Goal: Information Seeking & Learning: Learn about a topic

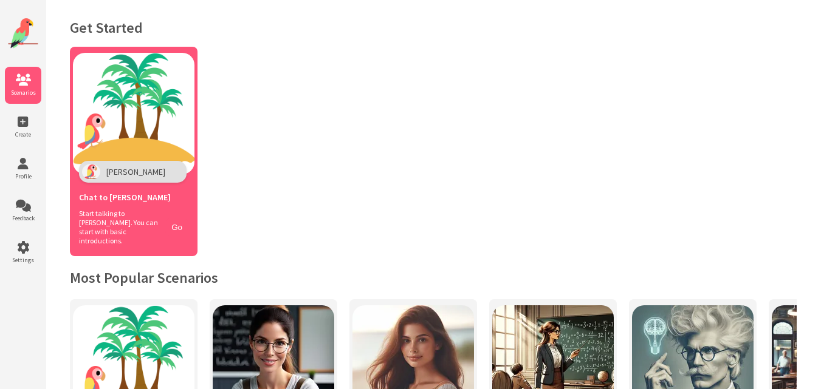
click at [169, 124] on img at bounding box center [133, 113] width 121 height 121
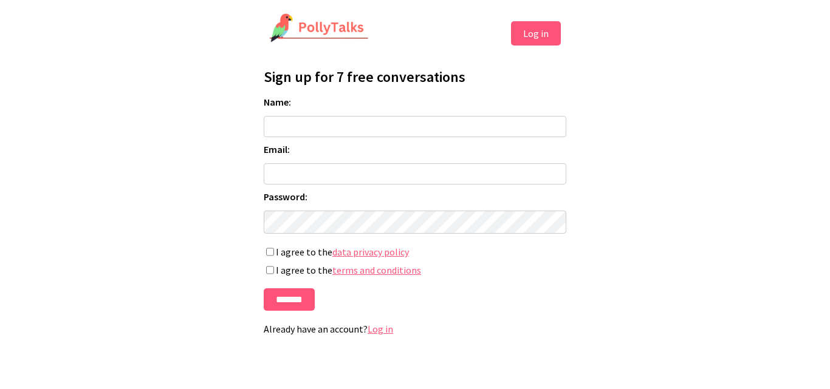
click at [374, 342] on div "Sign up for 7 free conversations Name: Email: Password: If you're human, leave …" at bounding box center [415, 203] width 304 height 285
click at [374, 341] on div "Sign up for 7 free conversations Name: Email: Password: If you're human, leave …" at bounding box center [415, 203] width 304 height 285
click at [379, 335] on link "Log in" at bounding box center [380, 329] width 26 height 12
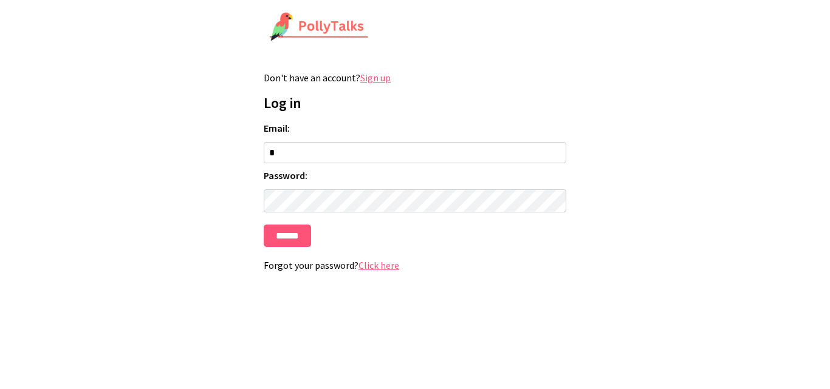
type input "**********"
click at [346, 228] on form "**********" at bounding box center [415, 184] width 302 height 125
click at [264, 225] on input "******" at bounding box center [287, 236] width 47 height 22
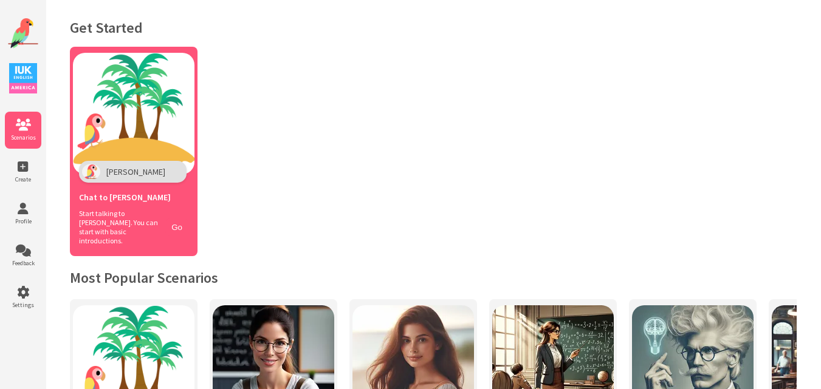
click at [131, 228] on span "Start talking to [PERSON_NAME]. You can start with basic introductions." at bounding box center [119, 227] width 80 height 36
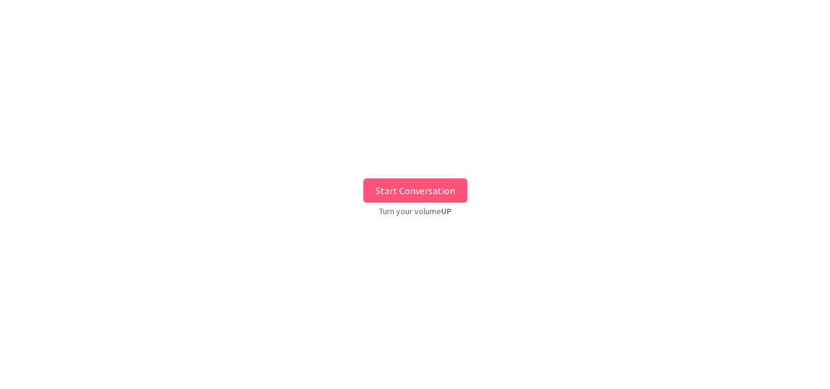
click at [376, 183] on button "Start Conversation" at bounding box center [415, 191] width 104 height 24
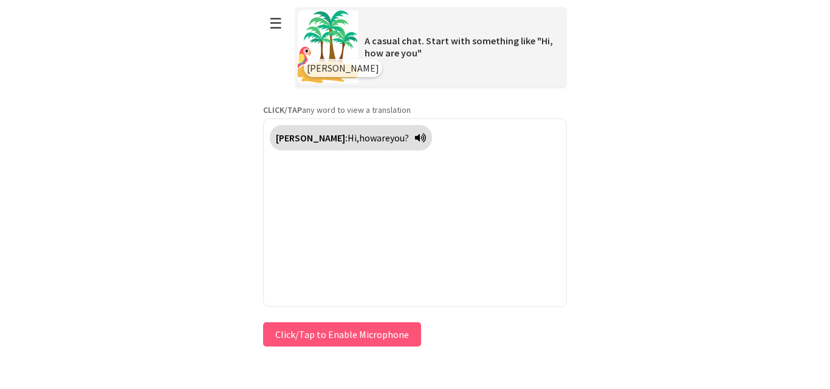
click at [316, 326] on button "Click/Tap to Enable Microphone" at bounding box center [342, 335] width 158 height 24
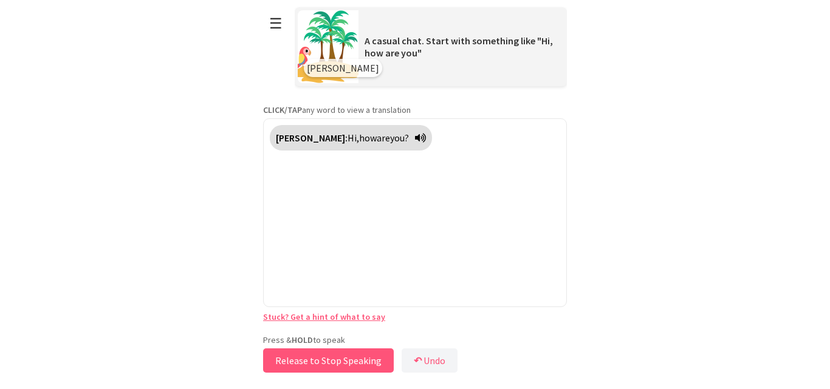
click at [290, 360] on button "Release to Stop Speaking" at bounding box center [328, 361] width 131 height 24
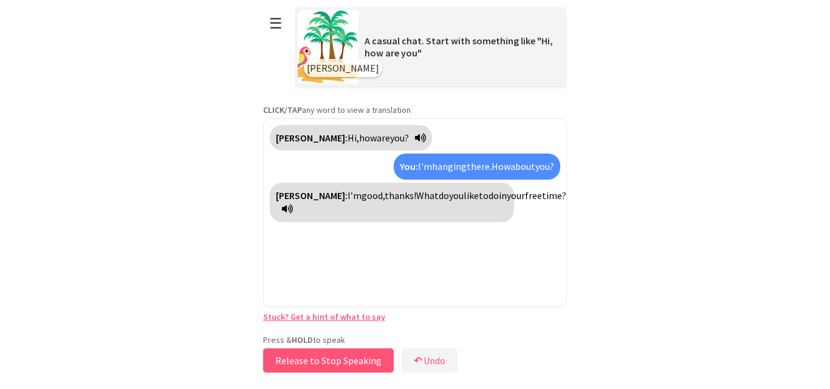
click at [290, 360] on button "Release to Stop Speaking" at bounding box center [328, 361] width 131 height 24
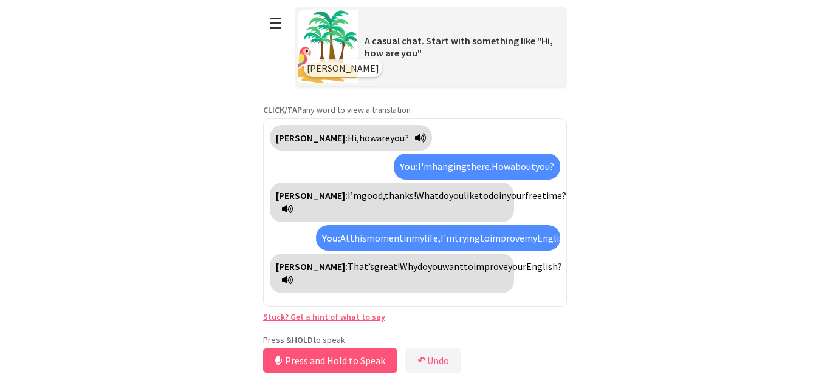
scroll to position [3, 0]
click at [312, 361] on button "Release to Stop Speaking" at bounding box center [328, 361] width 131 height 24
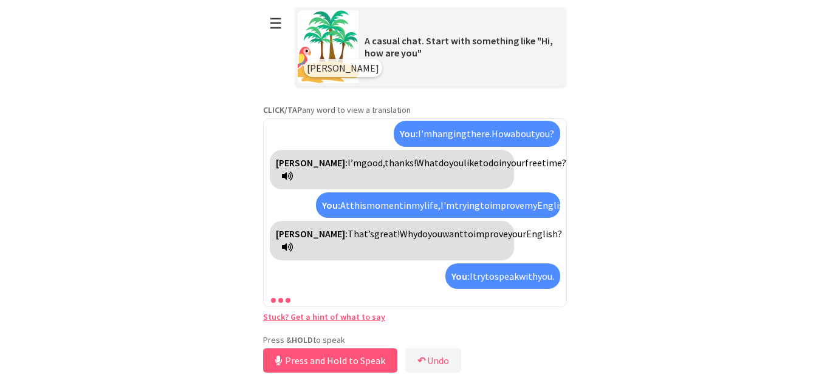
scroll to position [74, 0]
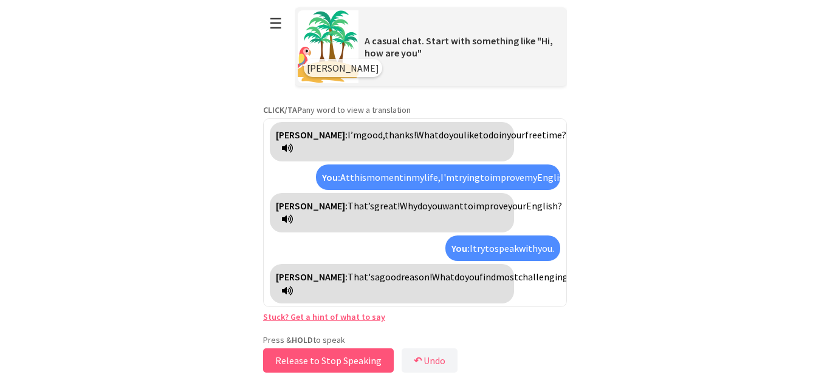
click at [312, 361] on button "Release to Stop Speaking" at bounding box center [328, 361] width 131 height 24
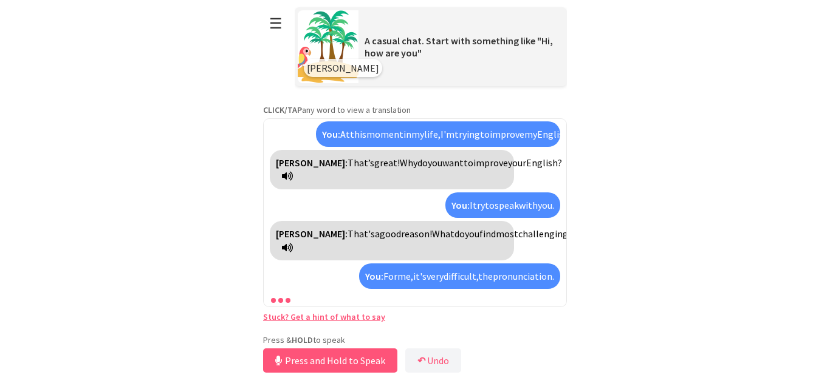
scroll to position [145, 0]
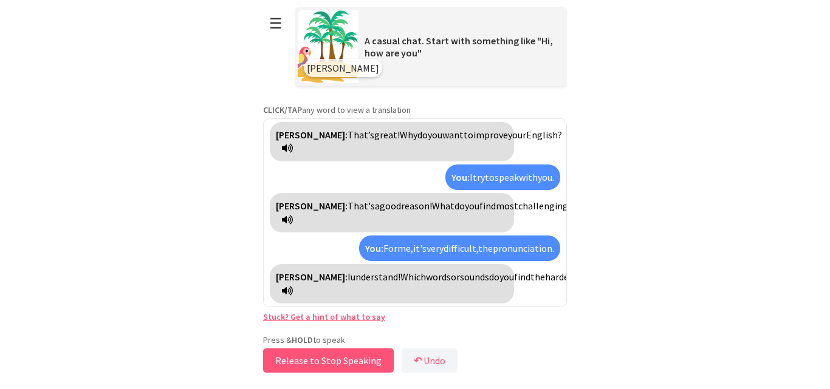
click at [312, 361] on button "Release to Stop Speaking" at bounding box center [328, 361] width 131 height 24
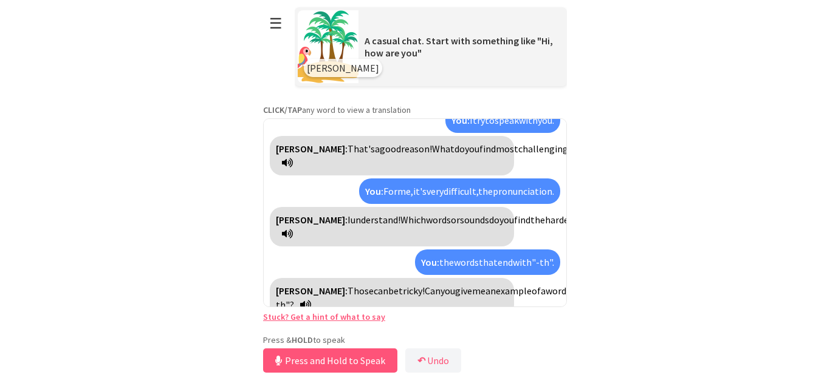
scroll to position [217, 0]
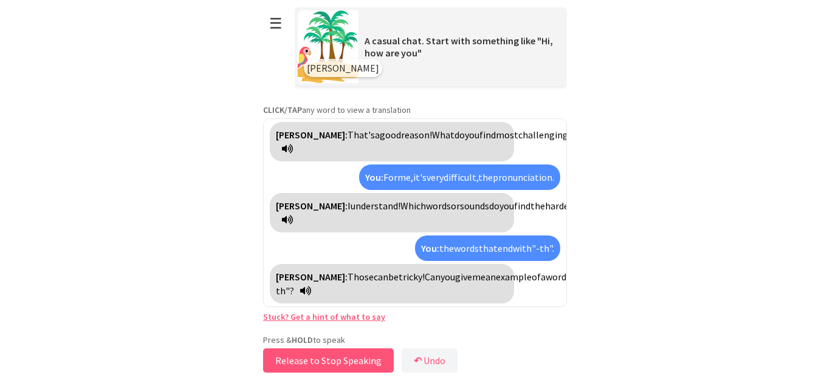
click at [312, 361] on button "Release to Stop Speaking" at bounding box center [328, 361] width 131 height 24
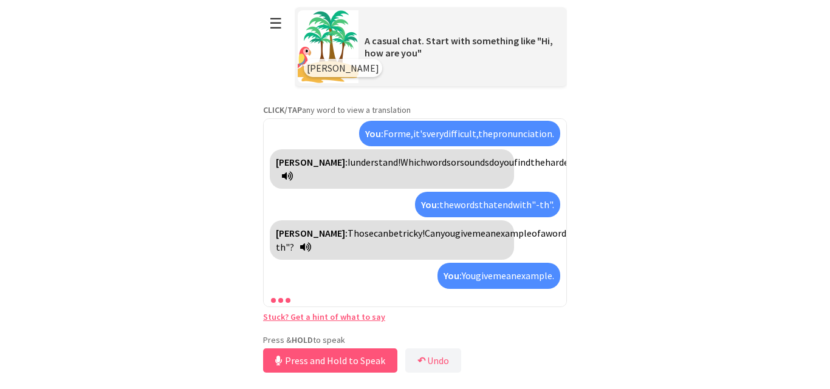
scroll to position [288, 0]
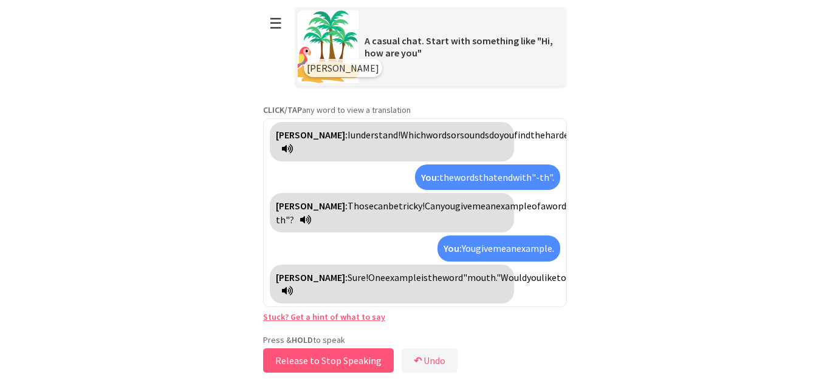
click at [312, 361] on button "Release to Stop Speaking" at bounding box center [328, 361] width 131 height 24
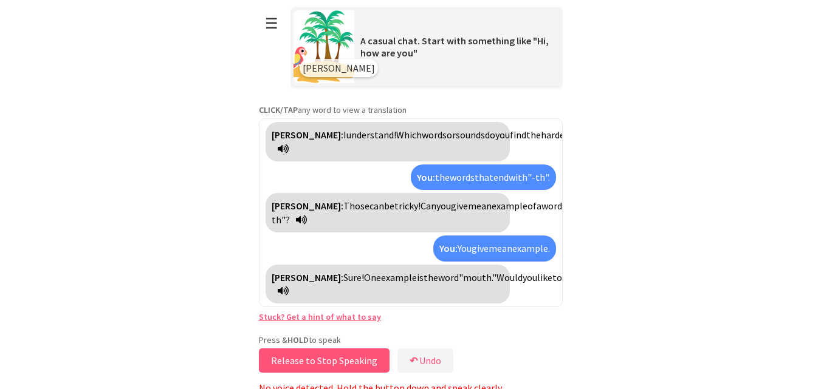
click at [312, 361] on button "Release to Stop Speaking" at bounding box center [324, 361] width 131 height 24
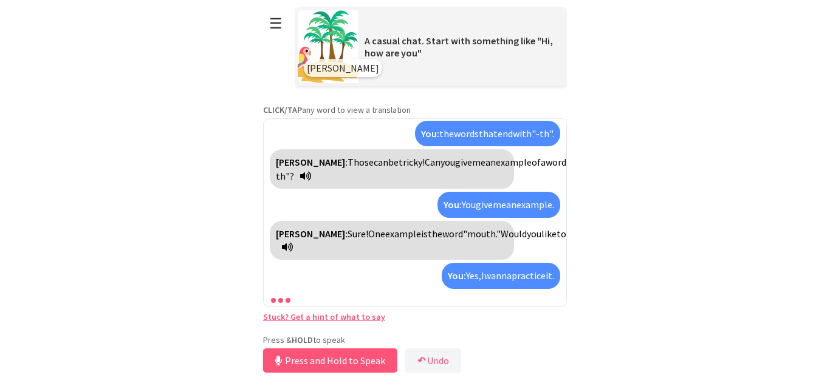
scroll to position [440, 0]
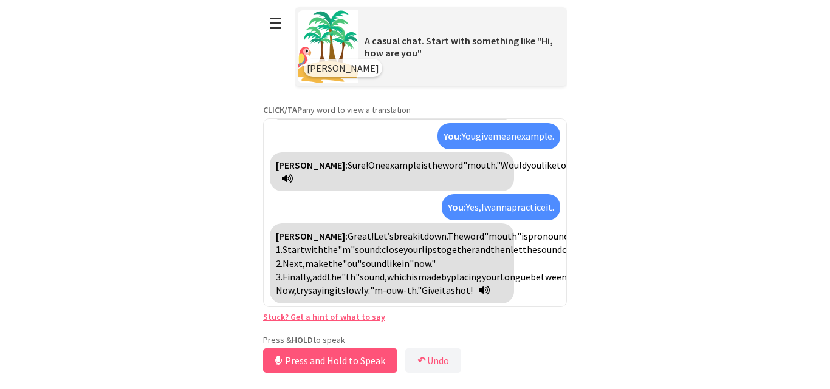
click at [311, 320] on link "Stuck? Get a hint of what to say" at bounding box center [324, 317] width 122 height 11
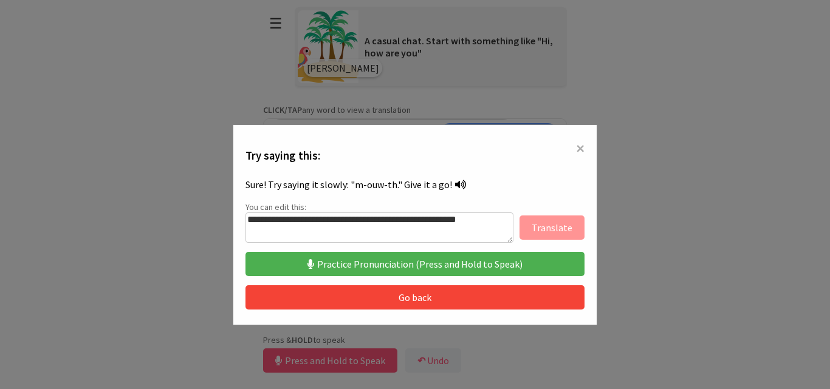
click at [371, 271] on button "Practice Pronunciation (Press and Hold to Speak)" at bounding box center [414, 264] width 339 height 24
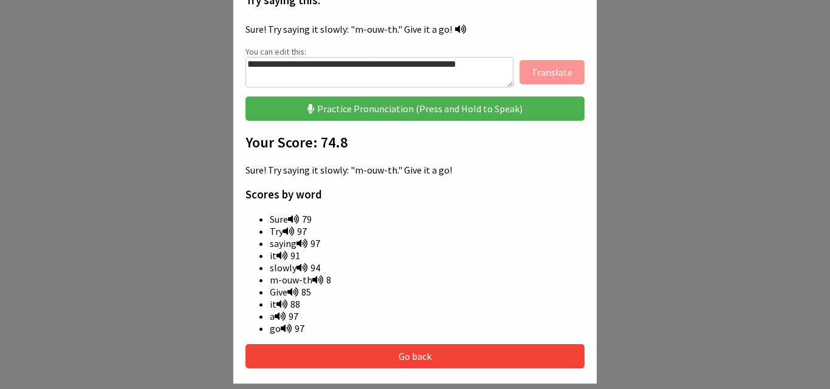
scroll to position [154, 0]
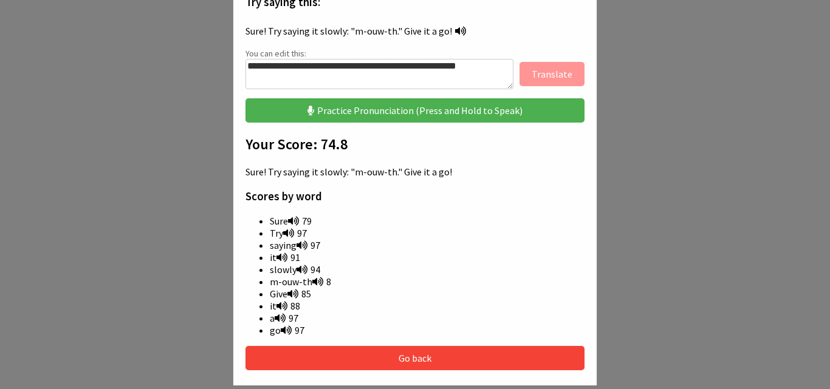
click at [384, 113] on button "Practice Pronunciation (Press and Hold to Speak)" at bounding box center [414, 110] width 339 height 24
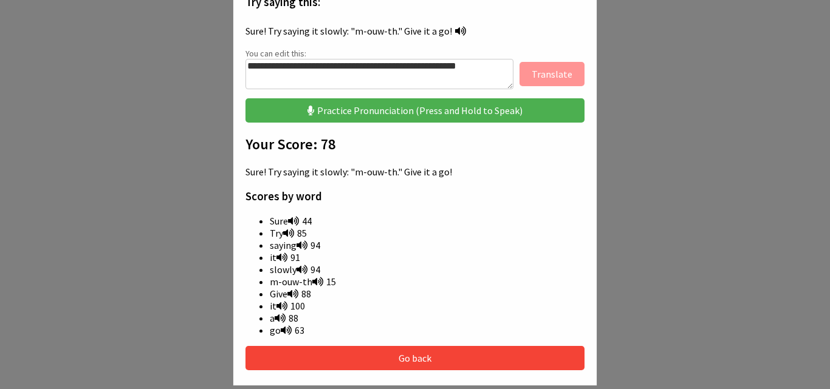
click at [425, 349] on button "Go back" at bounding box center [414, 358] width 339 height 24
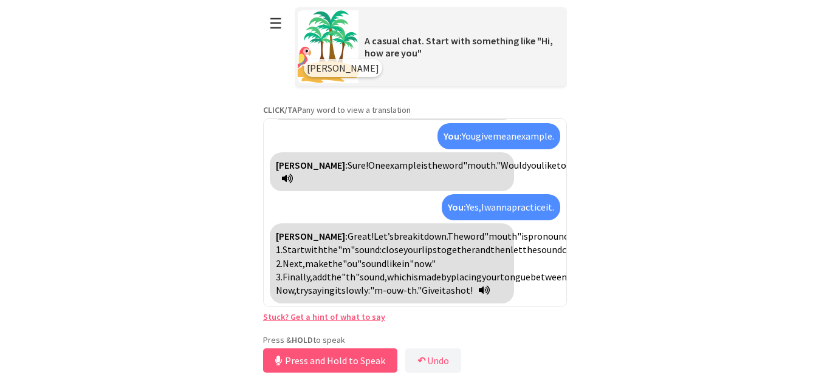
click at [339, 324] on div "**********" at bounding box center [415, 188] width 304 height 376
click at [335, 321] on link "Stuck? Get a hint of what to say" at bounding box center [324, 317] width 122 height 11
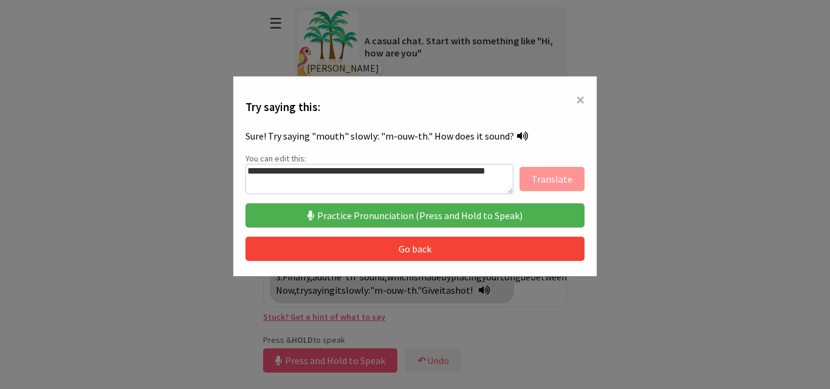
click at [313, 212] on button "Practice Pronunciation (Press and Hold to Speak)" at bounding box center [414, 215] width 339 height 24
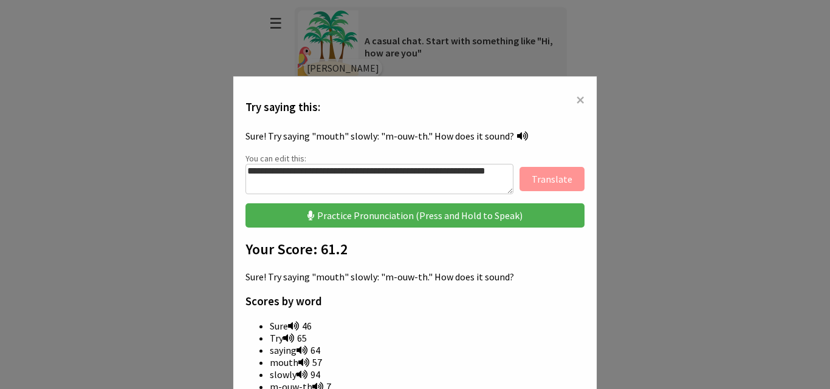
click at [313, 212] on button "Practice Pronunciation (Press and Hold to Speak)" at bounding box center [414, 215] width 339 height 24
click at [291, 323] on icon at bounding box center [293, 326] width 11 height 10
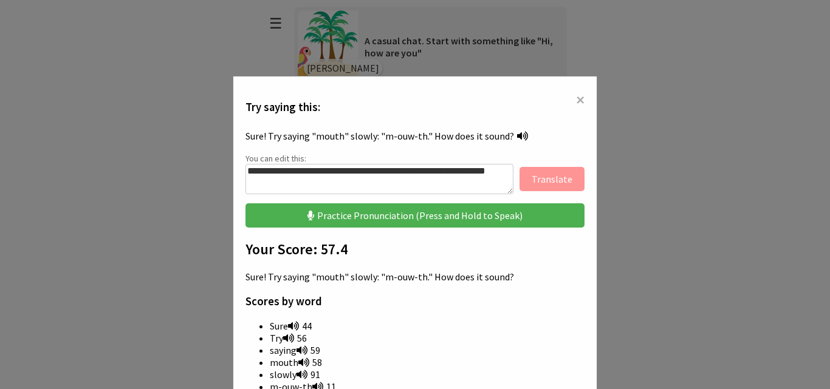
click at [291, 323] on icon at bounding box center [293, 326] width 11 height 10
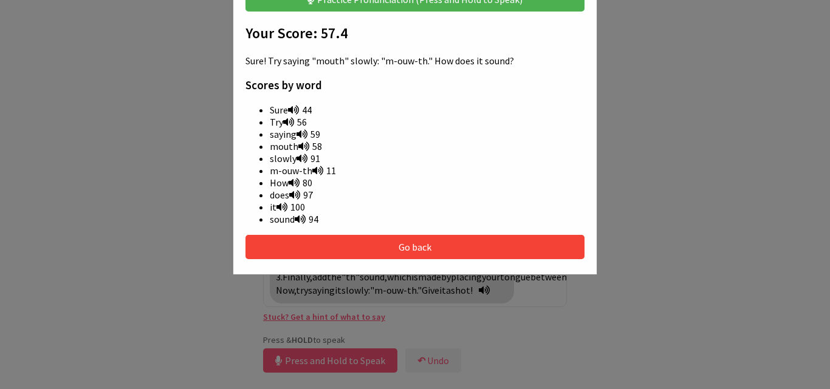
scroll to position [272, 0]
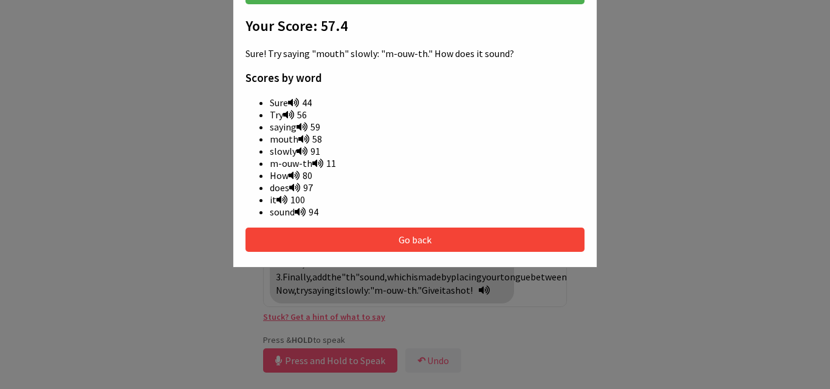
click at [290, 101] on icon at bounding box center [293, 103] width 11 height 10
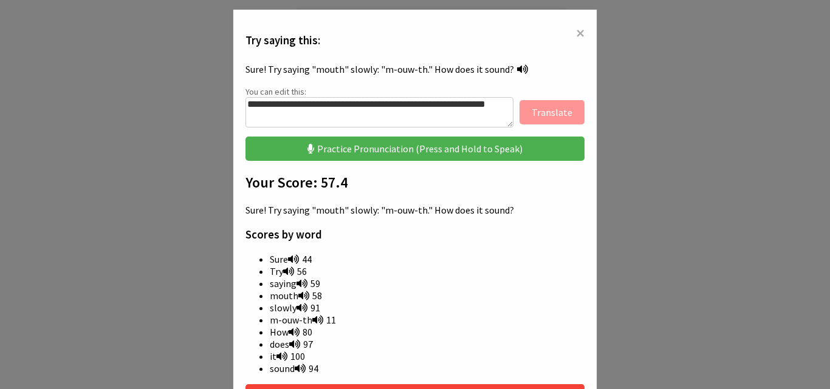
scroll to position [129, 0]
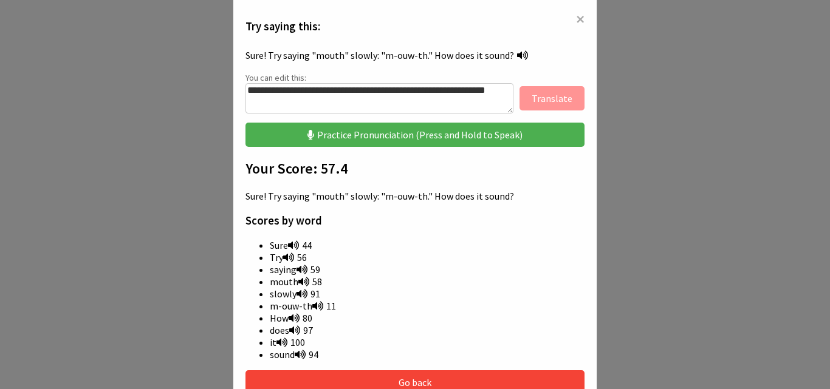
click at [576, 14] on span "×" at bounding box center [580, 19] width 9 height 22
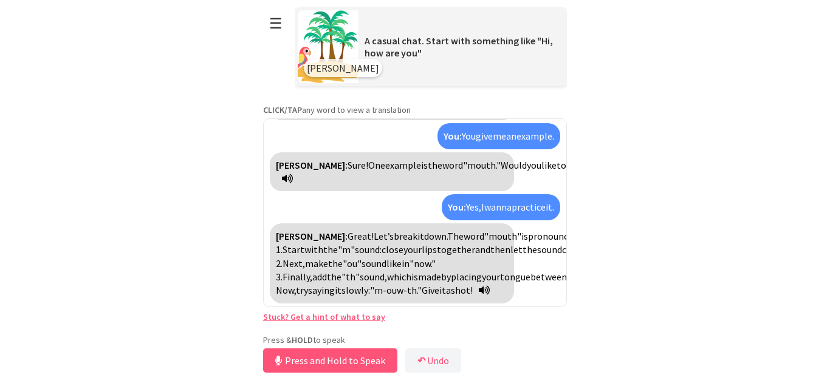
click at [310, 313] on link "Stuck? Get a hint of what to say" at bounding box center [324, 317] width 122 height 11
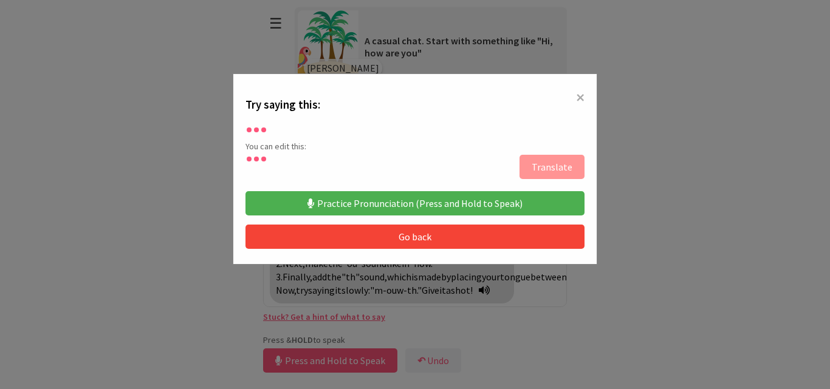
scroll to position [49, 0]
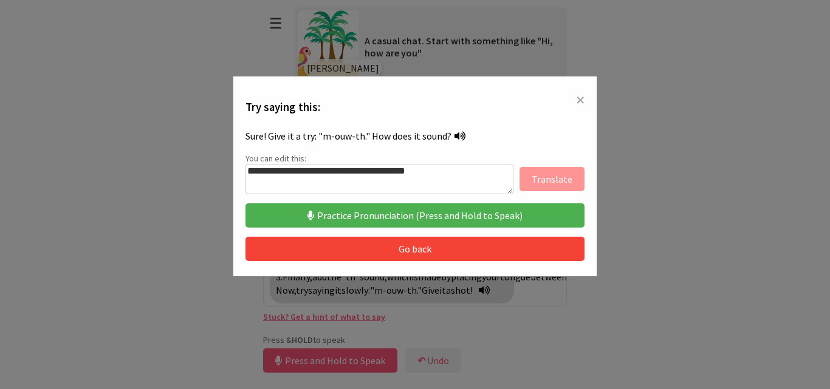
click at [375, 209] on button "Practice Pronunciation (Press and Hold to Speak)" at bounding box center [414, 215] width 339 height 24
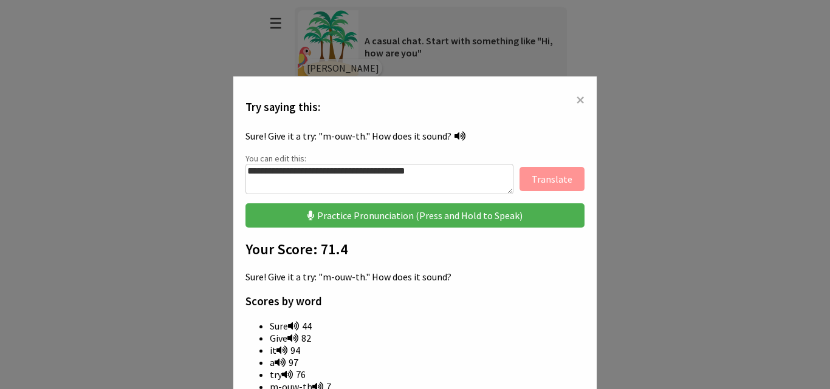
click at [375, 209] on button "Practice Pronunciation (Press and Hold to Speak)" at bounding box center [414, 215] width 339 height 24
click at [576, 96] on span "×" at bounding box center [580, 100] width 9 height 22
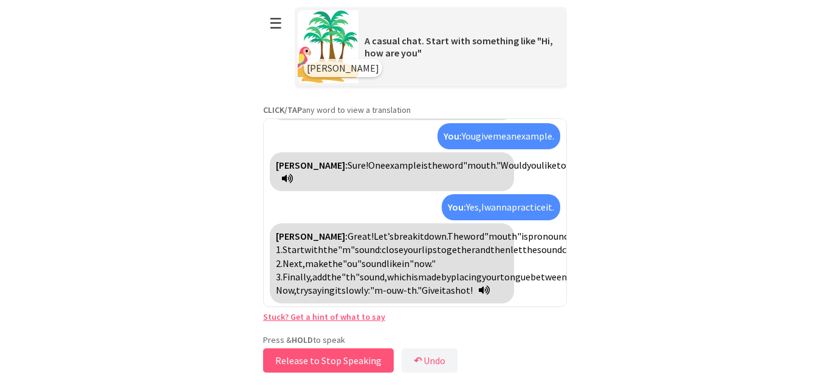
click at [292, 363] on button "Release to Stop Speaking" at bounding box center [328, 361] width 131 height 24
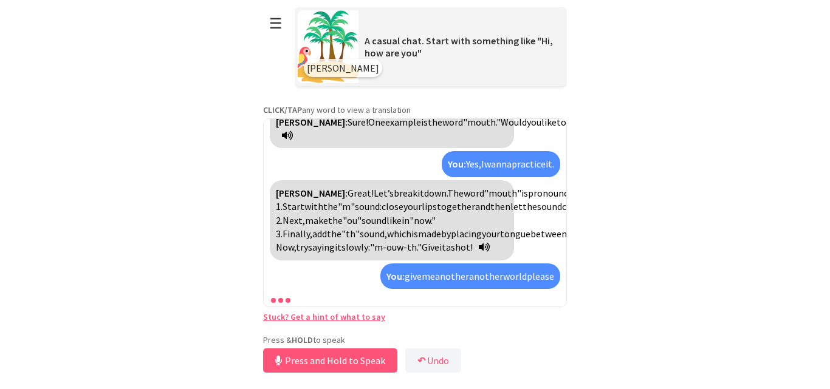
scroll to position [512, 0]
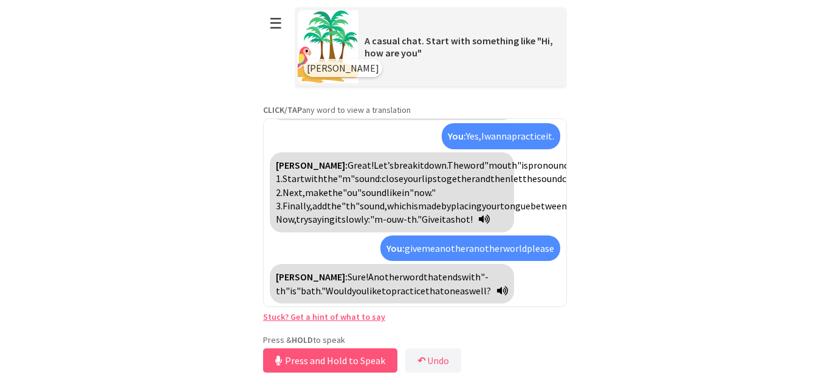
click at [302, 321] on link "Stuck? Get a hint of what to say" at bounding box center [324, 317] width 122 height 11
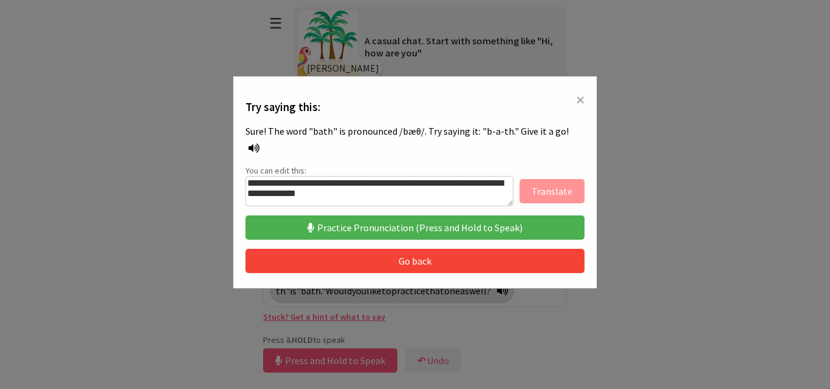
click at [274, 216] on button "Practice Pronunciation (Press and Hold to Speak)" at bounding box center [414, 228] width 339 height 24
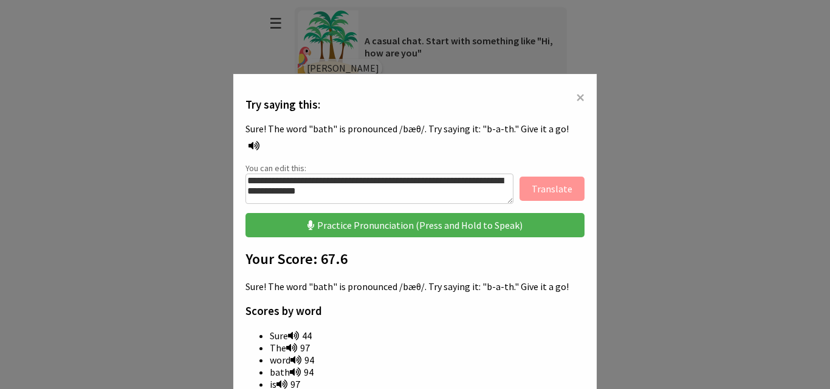
scroll to position [0, 0]
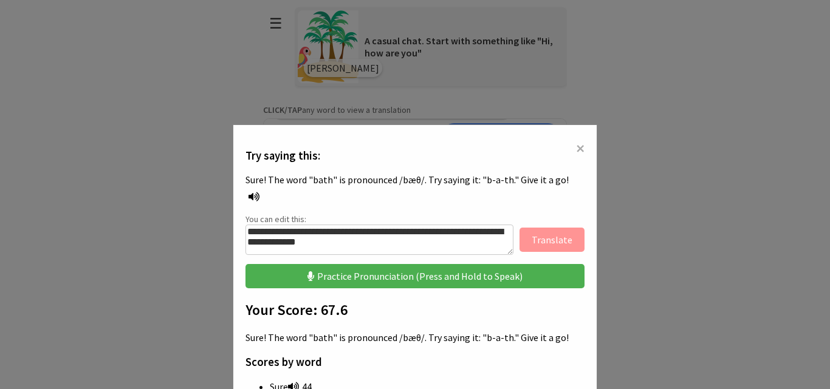
click at [284, 264] on button "Practice Pronunciation (Press and Hold to Speak)" at bounding box center [414, 276] width 339 height 24
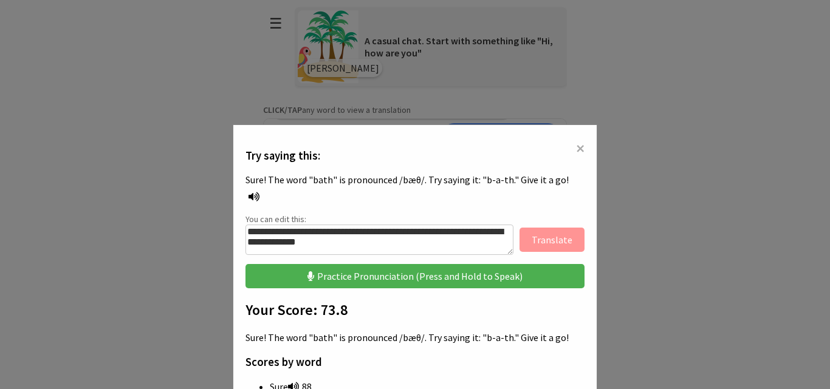
click at [284, 264] on button "Practice Pronunciation (Press and Hold to Speak)" at bounding box center [414, 276] width 339 height 24
click at [576, 140] on span "×" at bounding box center [580, 148] width 9 height 22
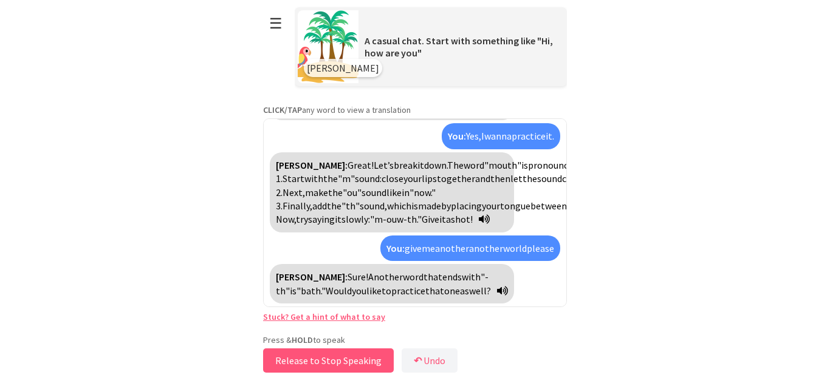
click at [304, 354] on button "Release to Stop Speaking" at bounding box center [328, 361] width 131 height 24
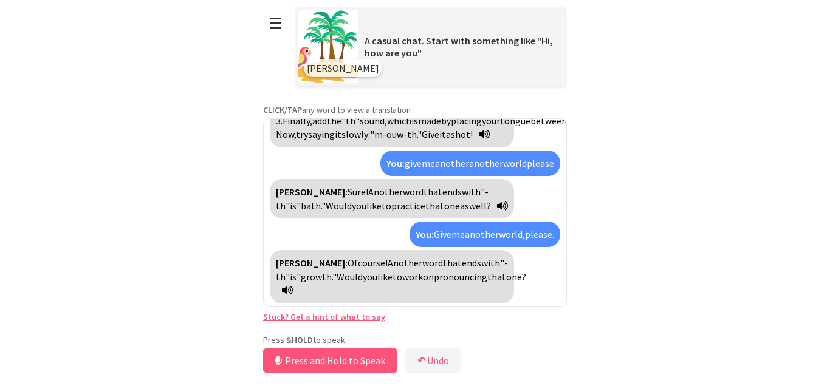
scroll to position [596, 0]
click at [288, 316] on link "Stuck? Get a hint of what to say" at bounding box center [324, 317] width 122 height 11
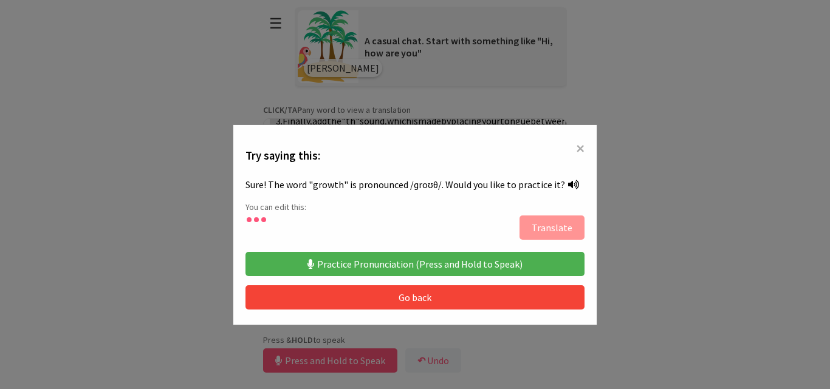
type textarea "**********"
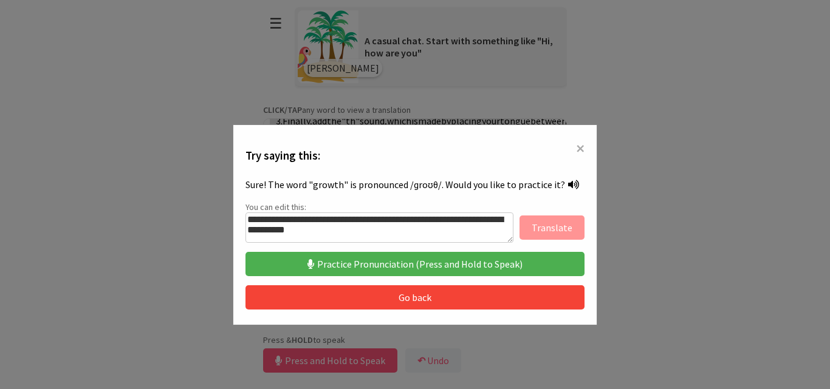
click at [351, 252] on button "Practice Pronunciation (Press and Hold to Speak)" at bounding box center [414, 264] width 339 height 24
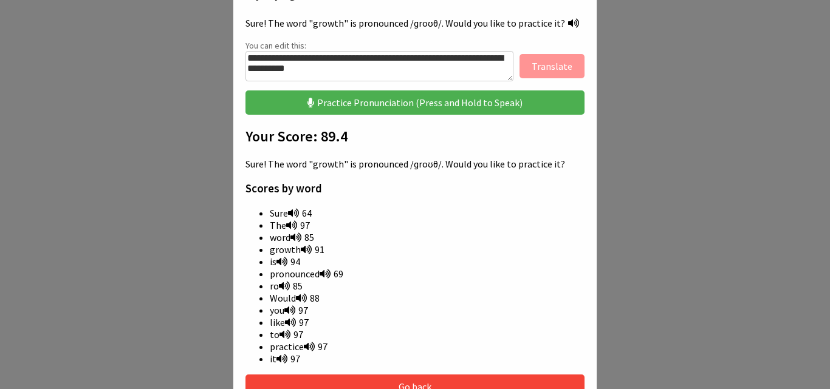
scroll to position [213, 0]
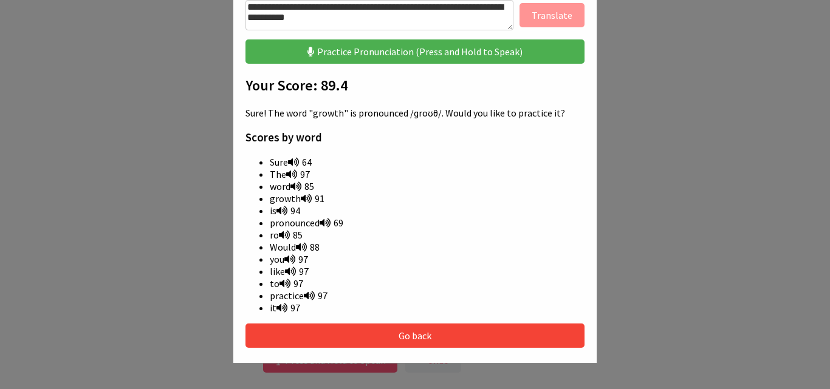
click at [301, 201] on icon at bounding box center [306, 199] width 11 height 10
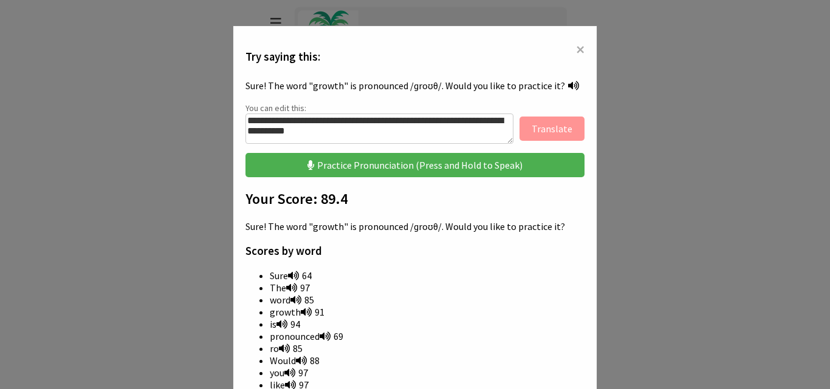
scroll to position [79, 0]
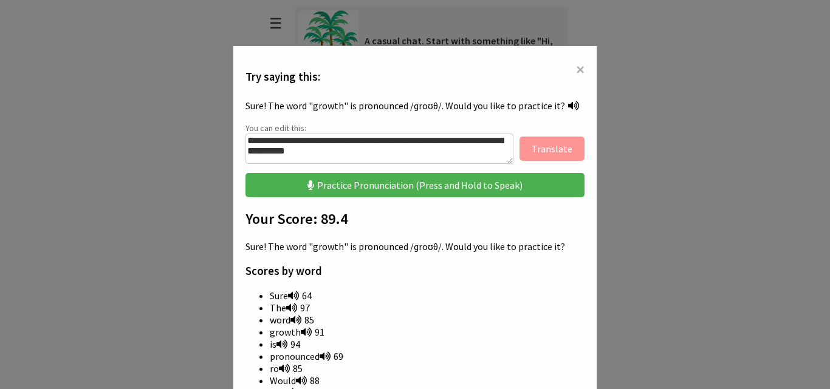
click at [568, 106] on icon at bounding box center [573, 106] width 11 height 10
click at [377, 189] on button "Practice Pronunciation (Press and Hold to Speak)" at bounding box center [414, 185] width 339 height 24
click at [412, 193] on button "Practice Pronunciation (Press and Hold to Speak)" at bounding box center [414, 185] width 339 height 24
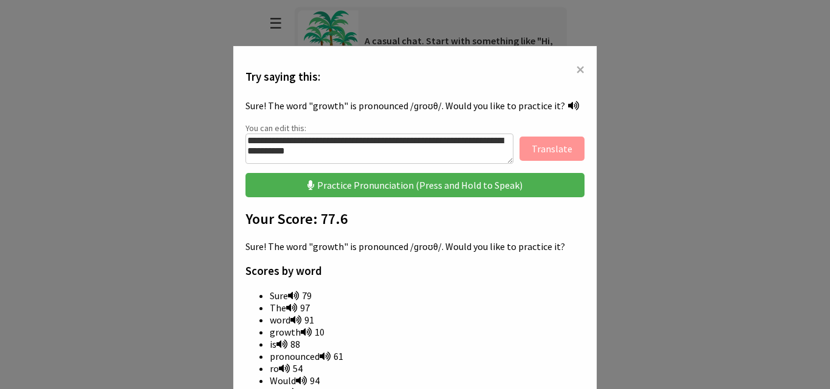
click at [412, 193] on button "Practice Pronunciation (Press and Hold to Speak)" at bounding box center [414, 185] width 339 height 24
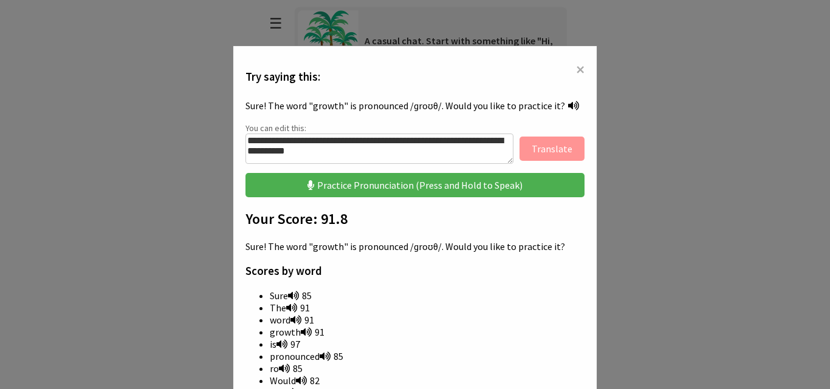
click at [412, 193] on button "Practice Pronunciation (Press and Hold to Speak)" at bounding box center [414, 185] width 339 height 24
